Goal: Transaction & Acquisition: Book appointment/travel/reservation

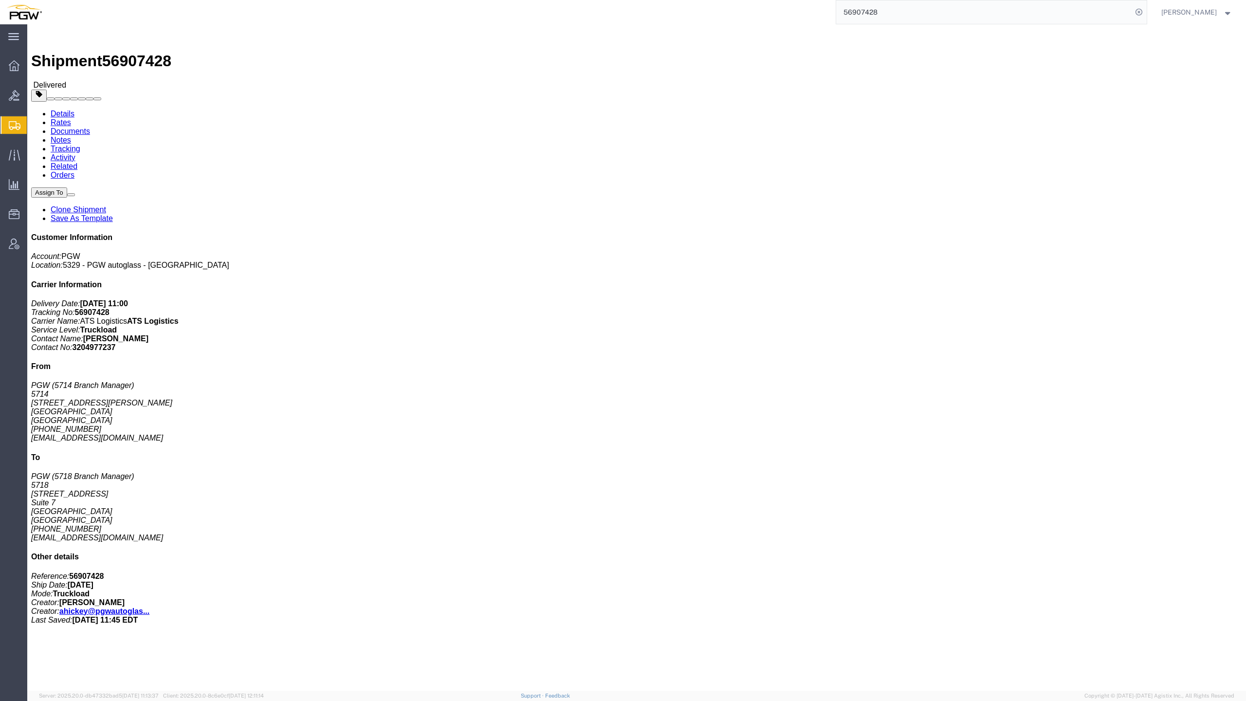
click at [0, 0] on span "Shipment Manager" at bounding box center [0, 0] width 0 height 0
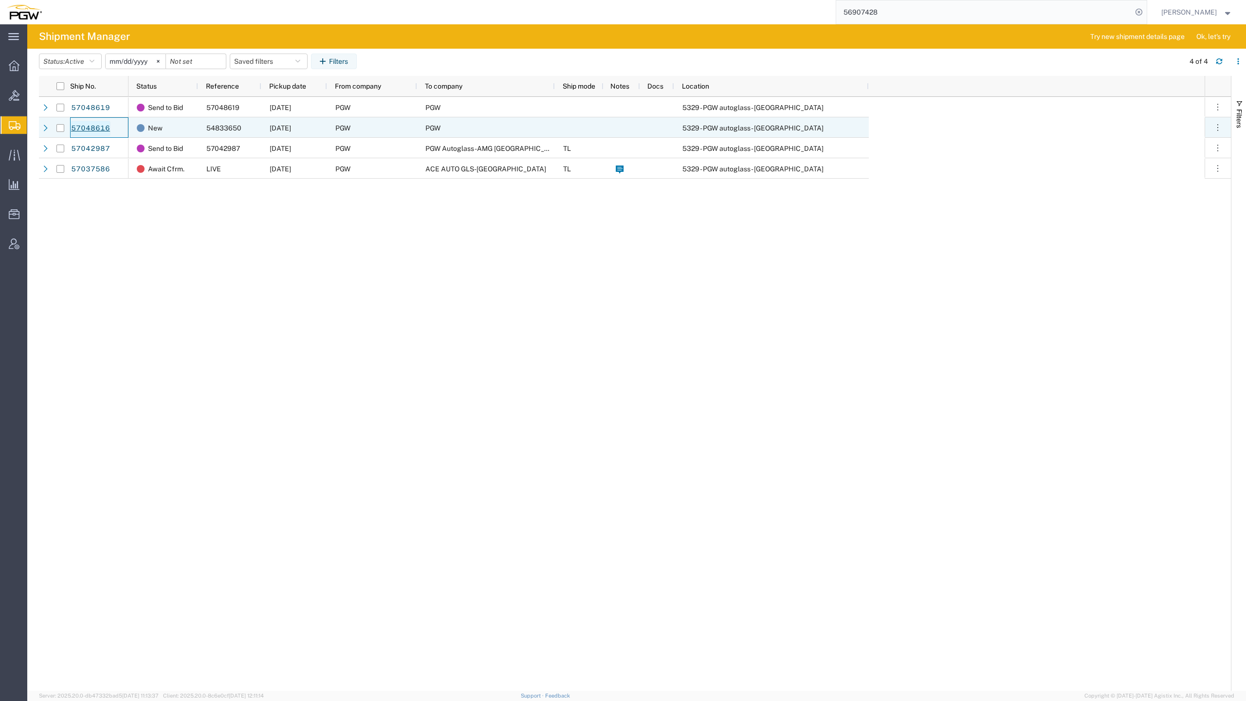
click at [90, 131] on link "57048616" at bounding box center [91, 129] width 40 height 16
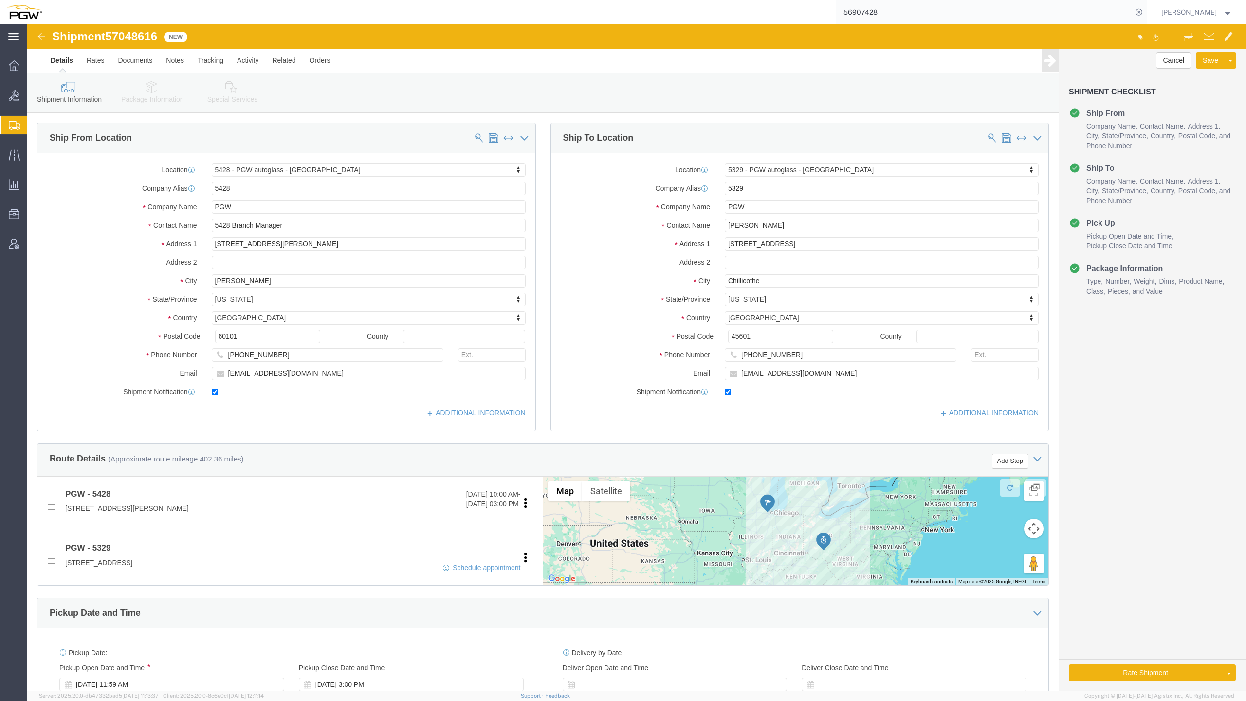
select select "28281"
select select "28253"
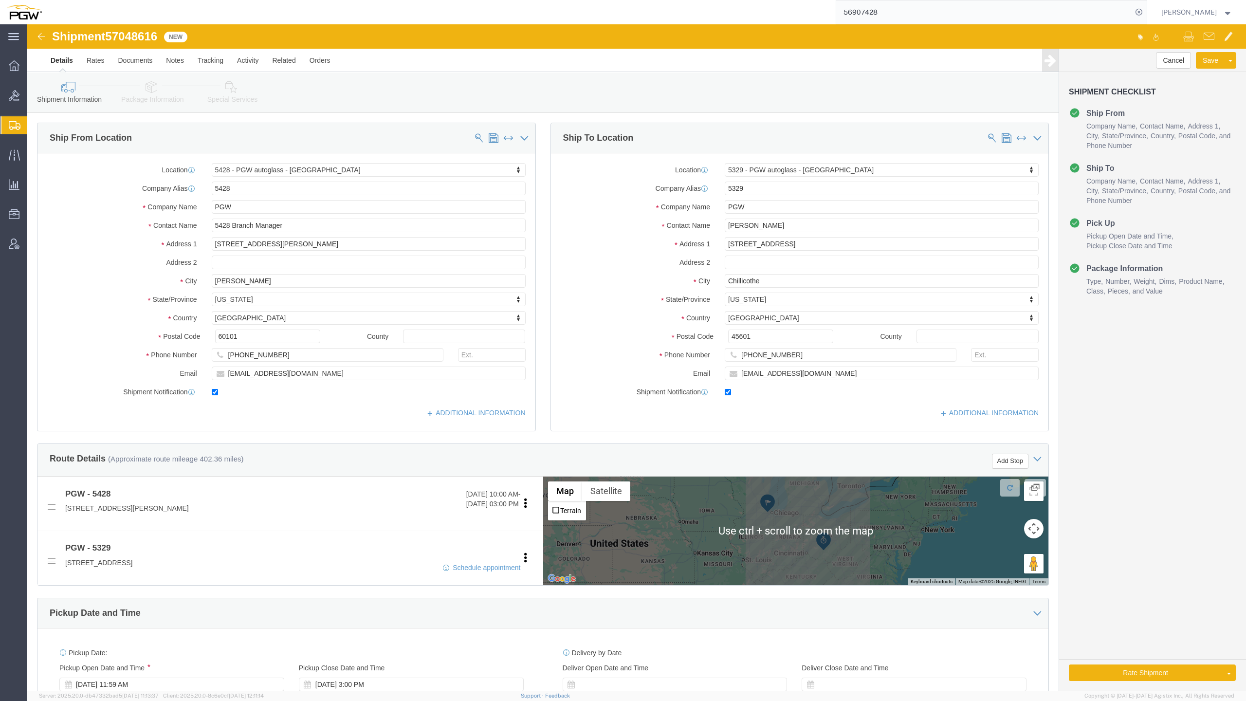
click img
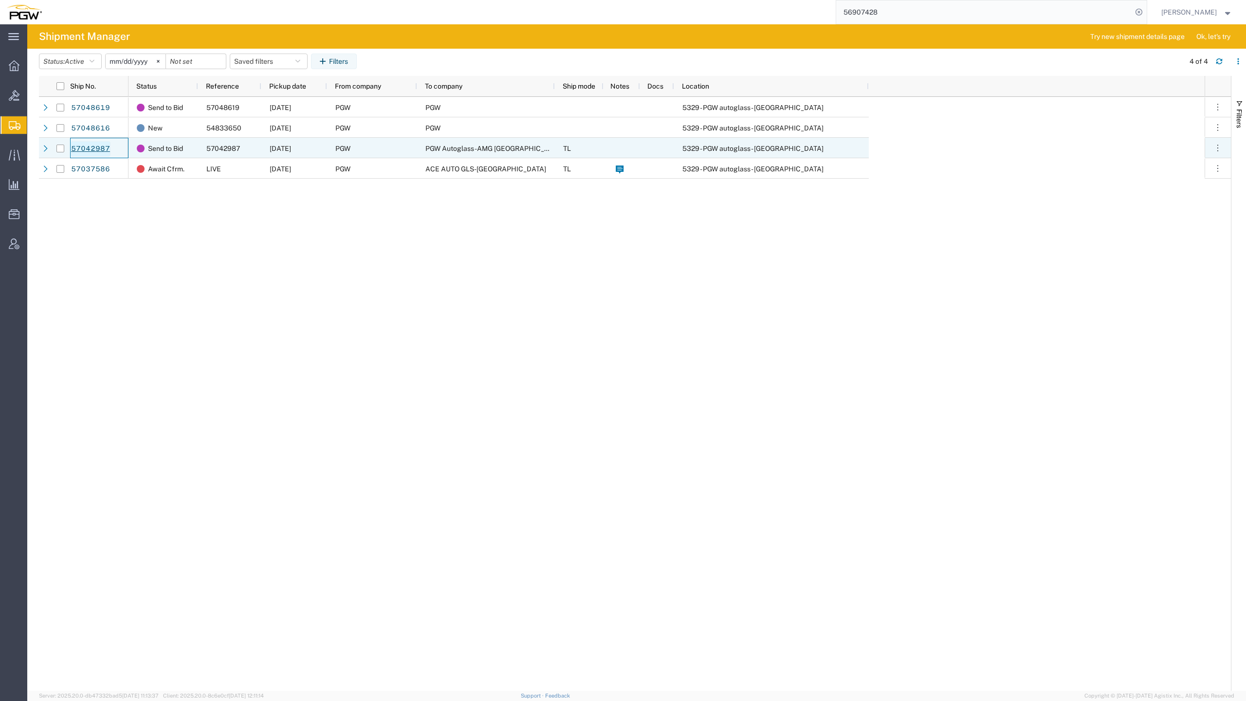
click at [82, 145] on link "57042987" at bounding box center [91, 149] width 40 height 16
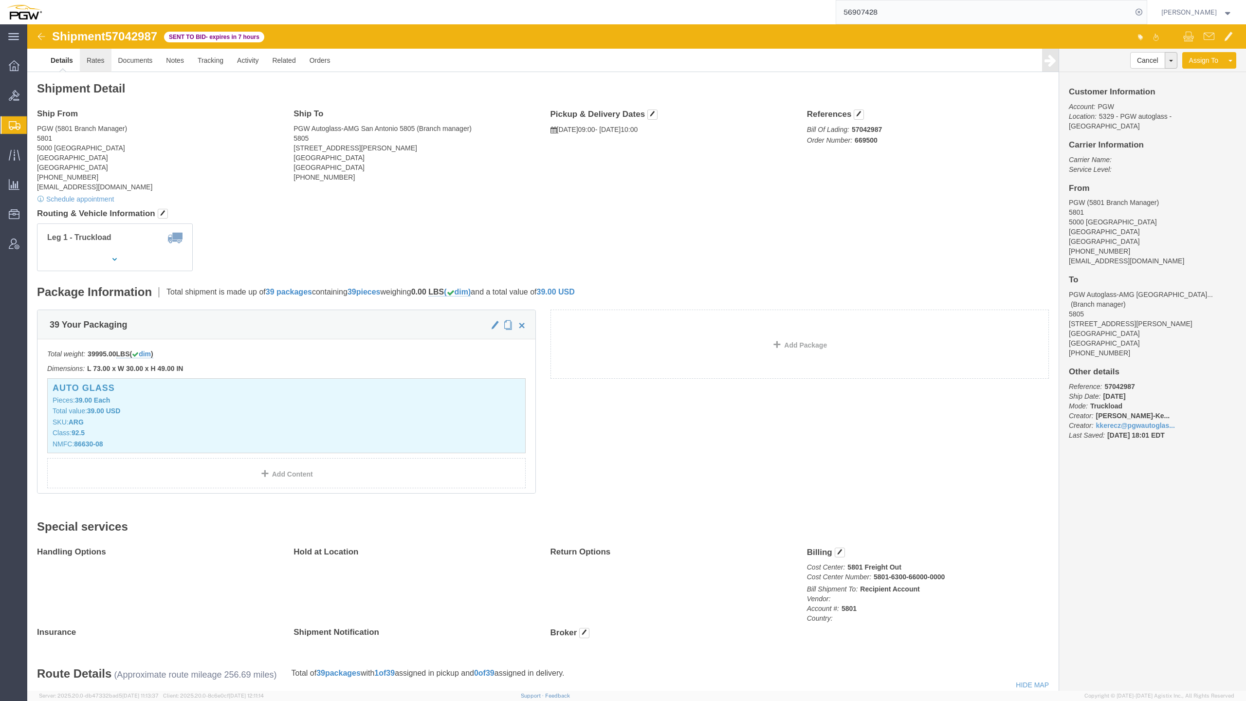
click link "Rates"
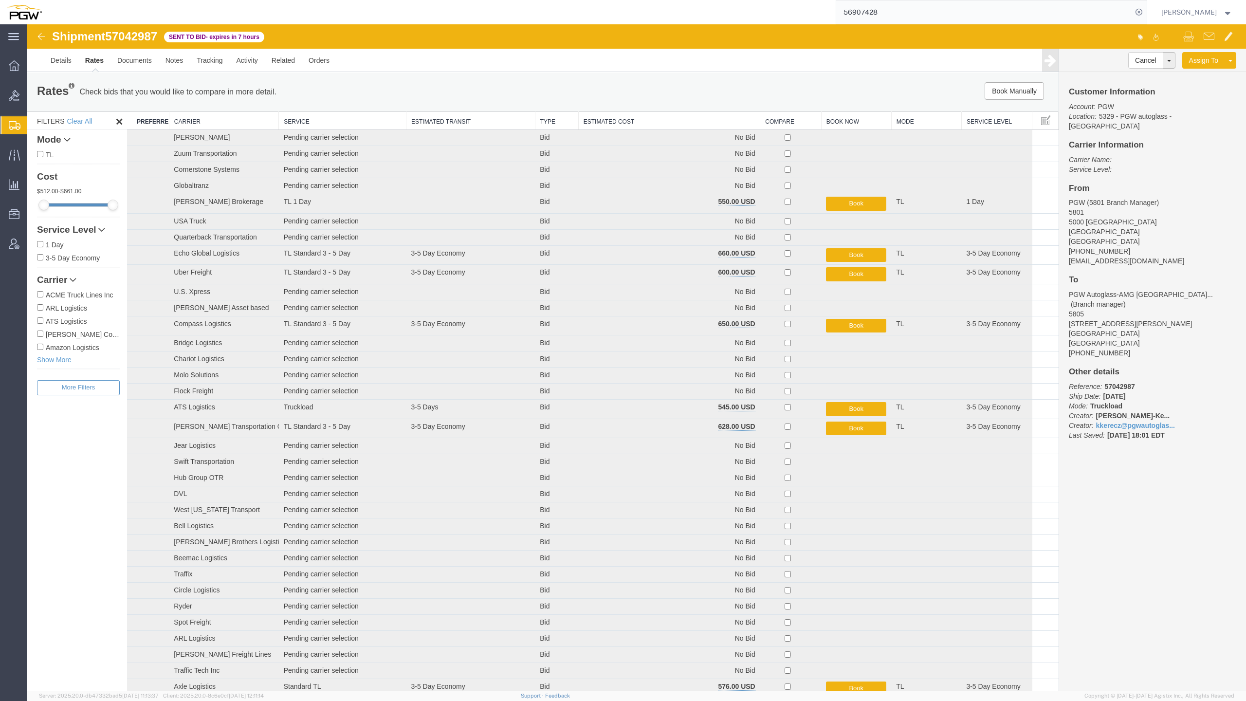
click at [655, 118] on th "Estimated Cost" at bounding box center [669, 121] width 182 height 18
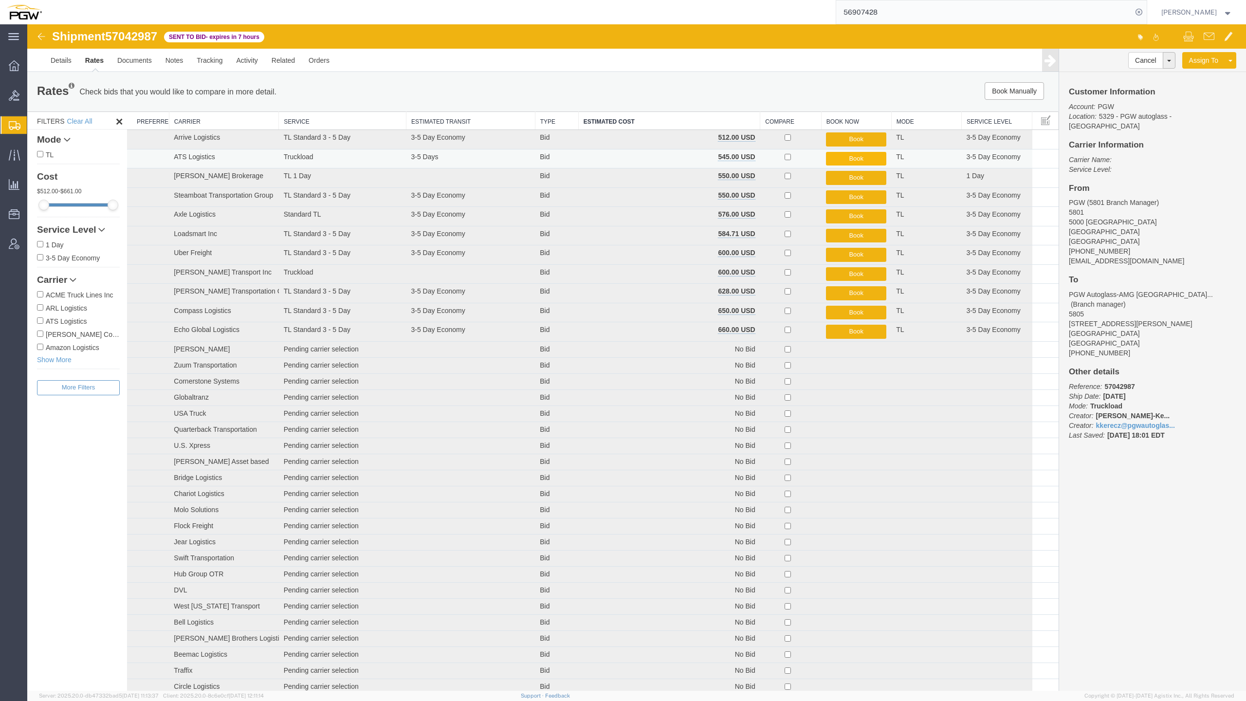
click at [849, 158] on button "Book" at bounding box center [856, 159] width 60 height 14
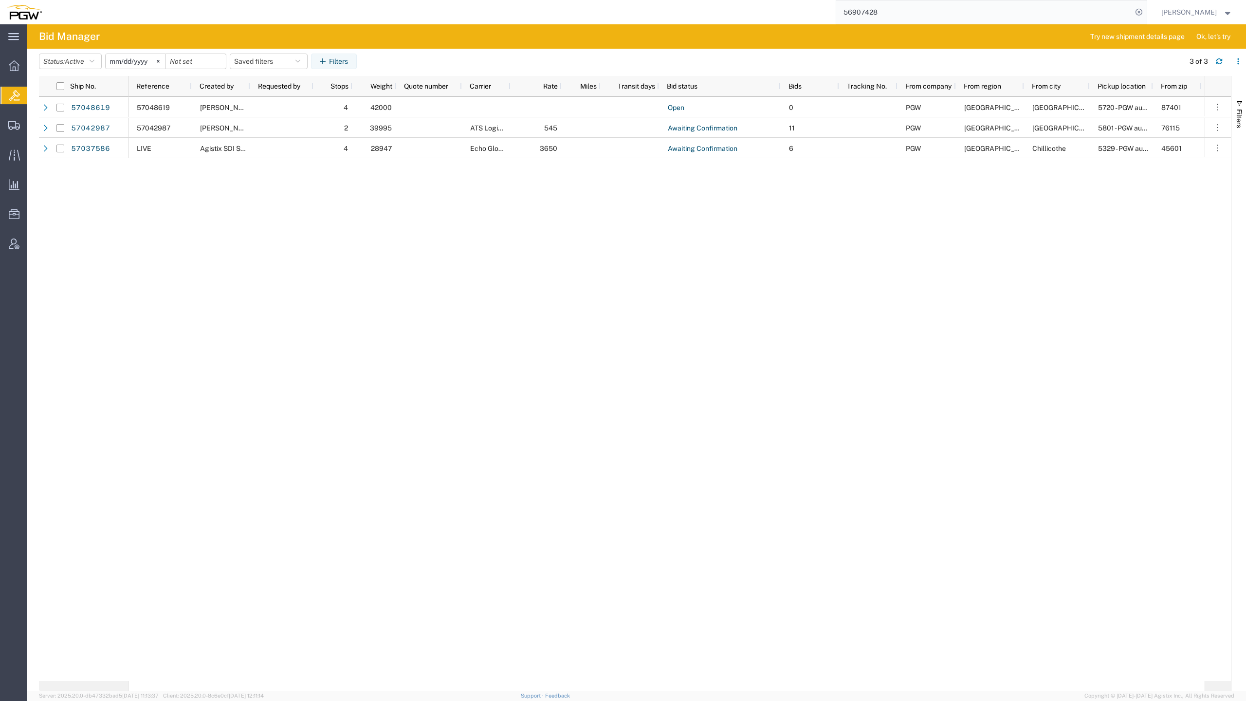
click at [729, 627] on div "57048619 [PERSON_NAME] 4 42000 Open 0 PGW [GEOGRAPHIC_DATA] 5720 - PGW autoglas…" at bounding box center [666, 389] width 1076 height 584
click at [345, 250] on div "57048619 [PERSON_NAME] 4 42000 Open 0 PGW [GEOGRAPHIC_DATA] 5720 - PGW autoglas…" at bounding box center [666, 389] width 1076 height 584
